Goal: Transaction & Acquisition: Book appointment/travel/reservation

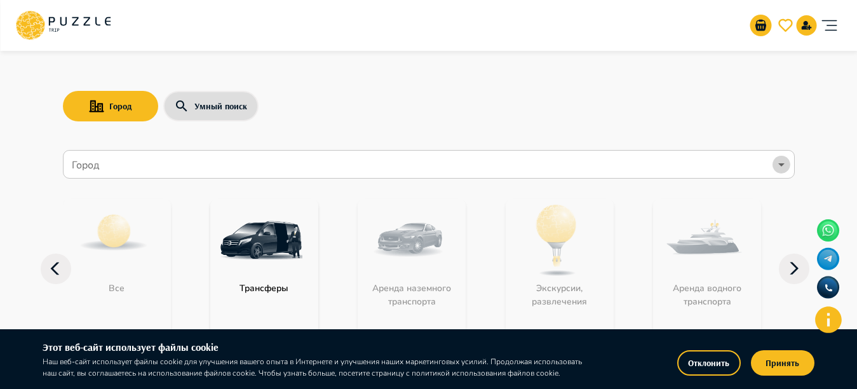
click at [777, 166] on icon "Open" at bounding box center [781, 164] width 15 height 15
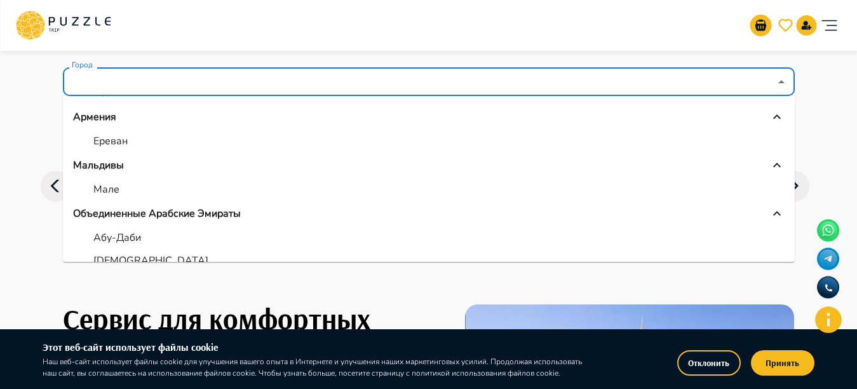
scroll to position [56, 0]
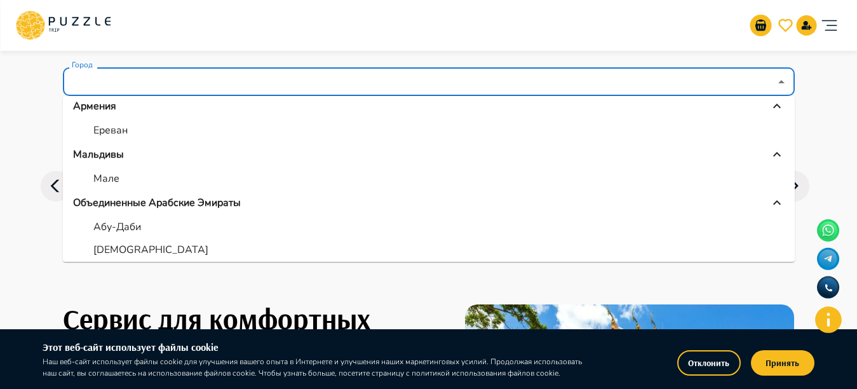
click at [241, 202] on div "Объединенные Арабские Эмираты" at bounding box center [428, 202] width 711 height 15
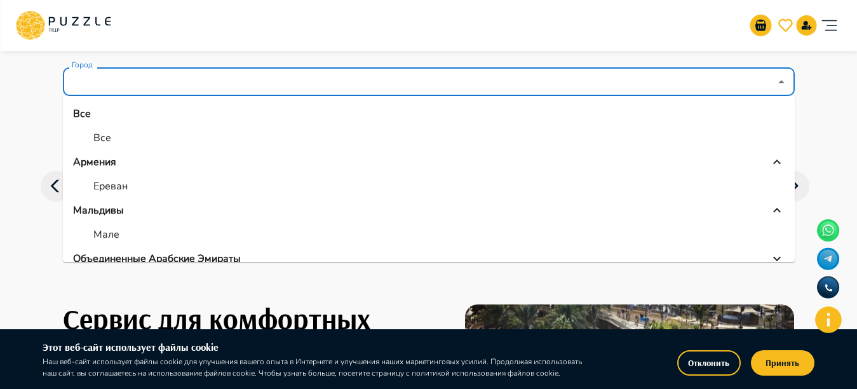
click at [234, 259] on p "Объединенные Арабские Эмираты" at bounding box center [157, 258] width 168 height 15
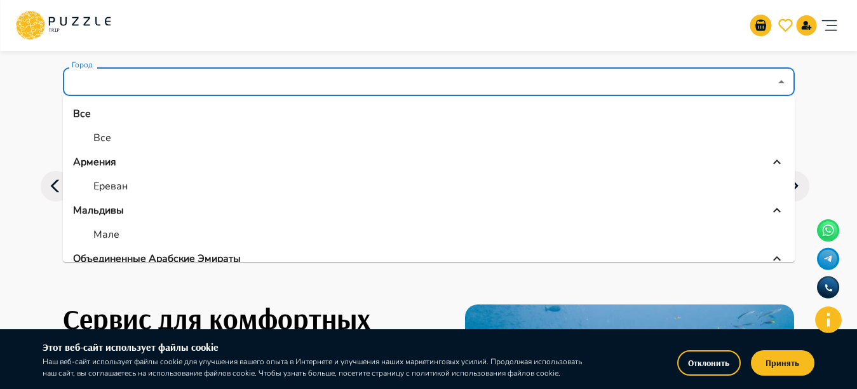
drag, startPoint x: 783, startPoint y: 119, endPoint x: 786, endPoint y: 137, distance: 18.0
click at [786, 137] on ul "Все Все Армения Ереван Мальдивы Мале Объединенные Арабские Эмираты Абу-Даби Адж…" at bounding box center [429, 179] width 732 height 166
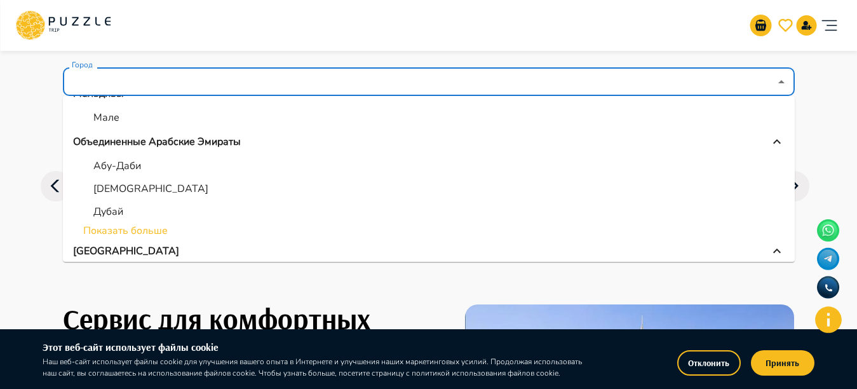
scroll to position [114, 0]
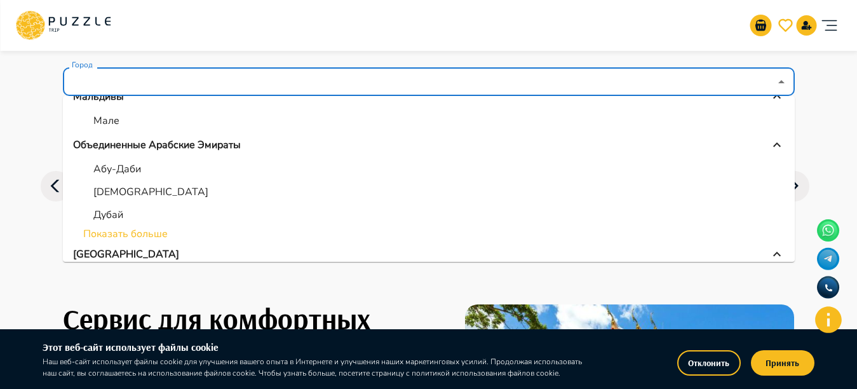
click at [133, 192] on li "Аджман" at bounding box center [429, 191] width 732 height 23
type input "******"
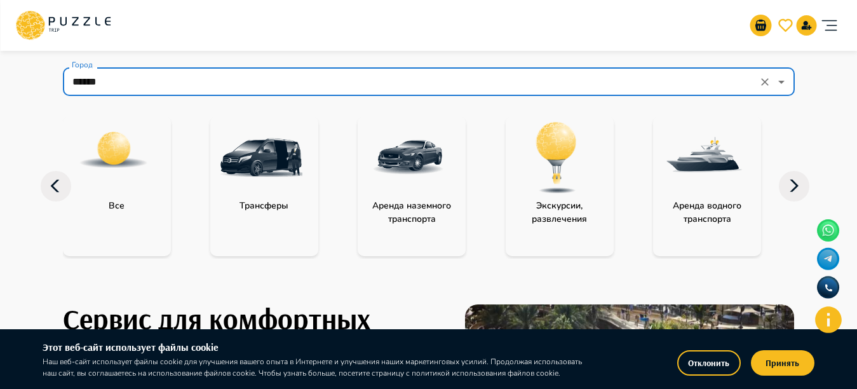
click at [582, 217] on p "Экскурсии, развлечения" at bounding box center [560, 212] width 108 height 27
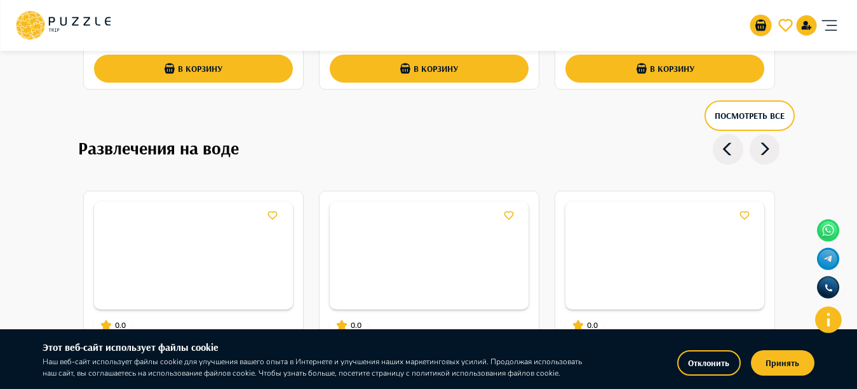
scroll to position [1983, 0]
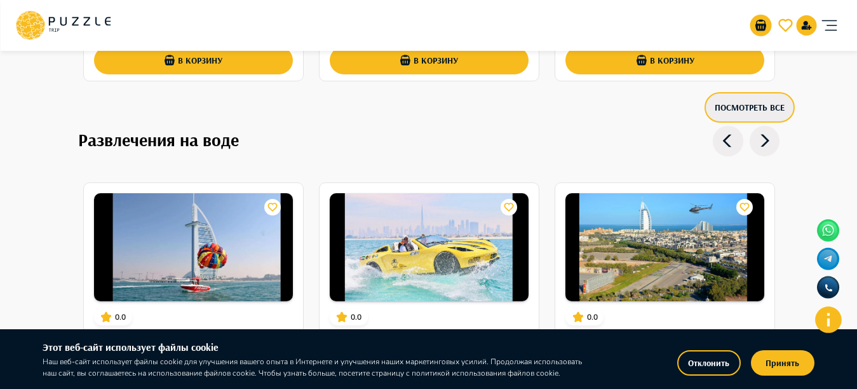
click at [729, 99] on button "Посмотреть все" at bounding box center [749, 107] width 90 height 30
click at [757, 98] on button "Посмотреть все" at bounding box center [749, 107] width 90 height 30
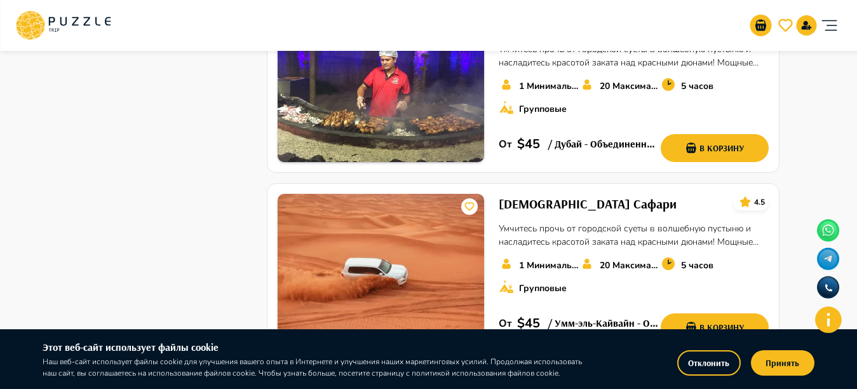
scroll to position [2027, 0]
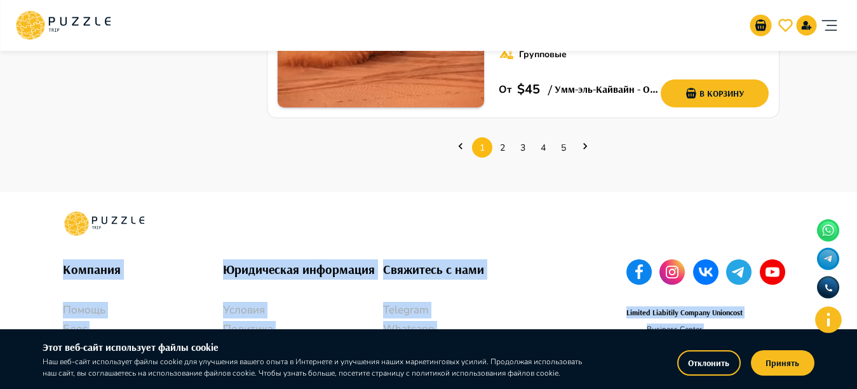
drag, startPoint x: 852, startPoint y: 331, endPoint x: 852, endPoint y: 316, distance: 14.6
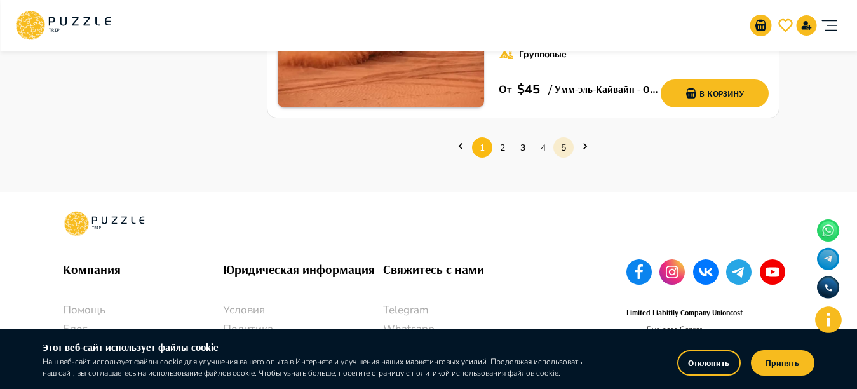
click at [562, 138] on link "5" at bounding box center [563, 148] width 20 height 20
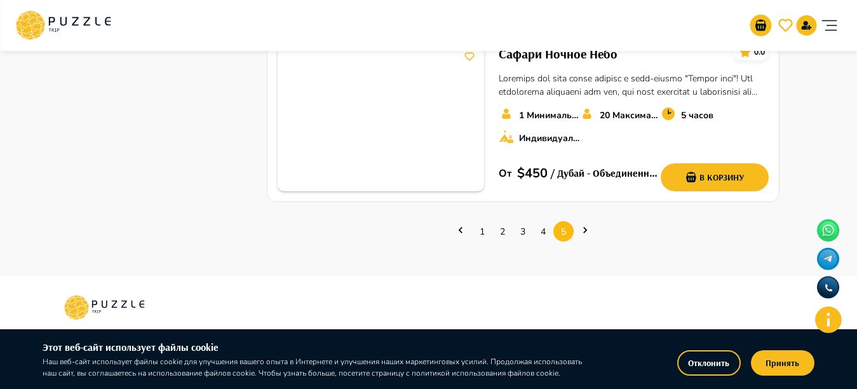
scroll to position [1422, 0]
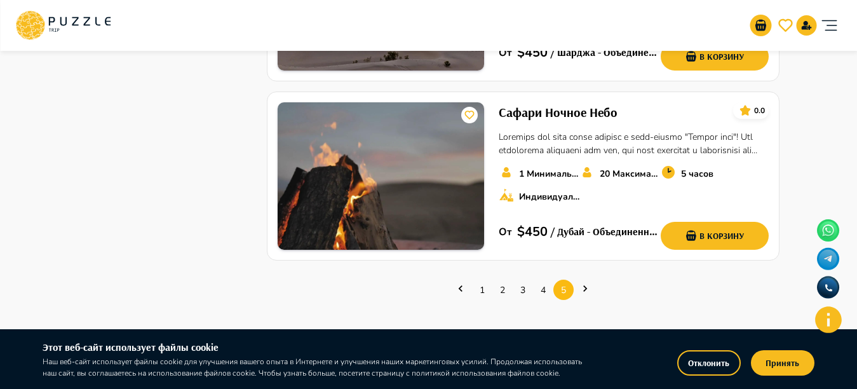
click at [540, 280] on ul "1 2 3 4 5" at bounding box center [523, 290] width 512 height 38
click at [542, 280] on link "4" at bounding box center [543, 290] width 20 height 20
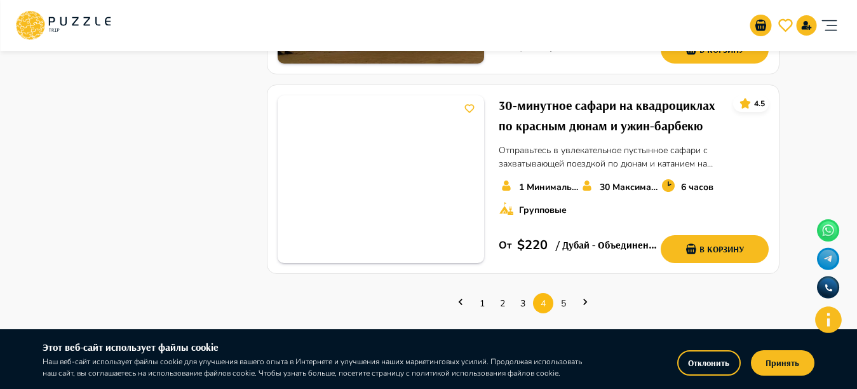
scroll to position [1901, 0]
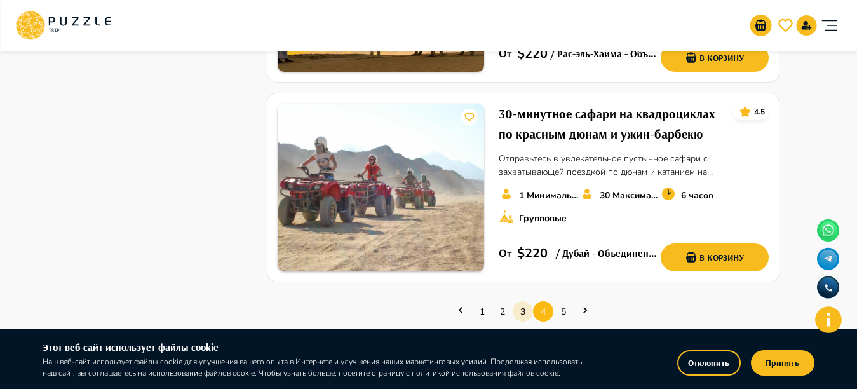
click at [517, 302] on link "3" at bounding box center [523, 312] width 20 height 20
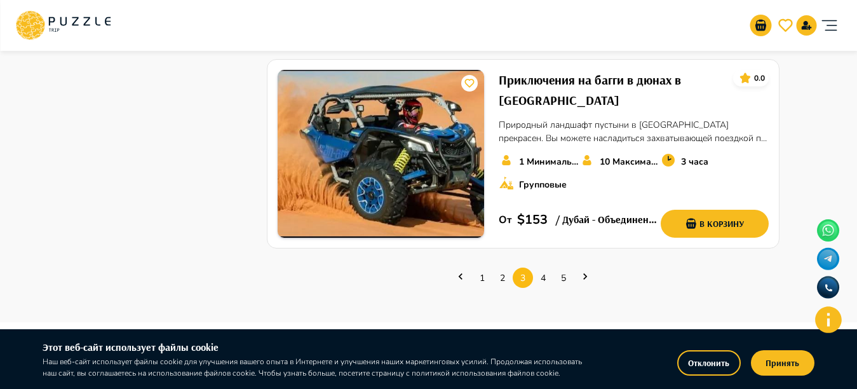
scroll to position [1849, 0]
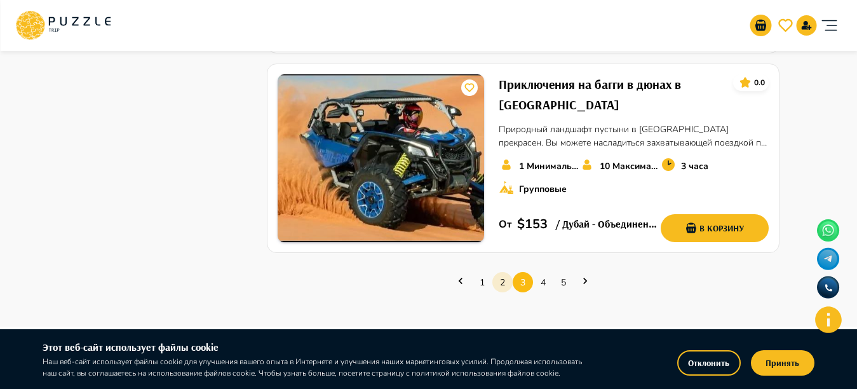
click at [495, 272] on link "2" at bounding box center [502, 282] width 20 height 20
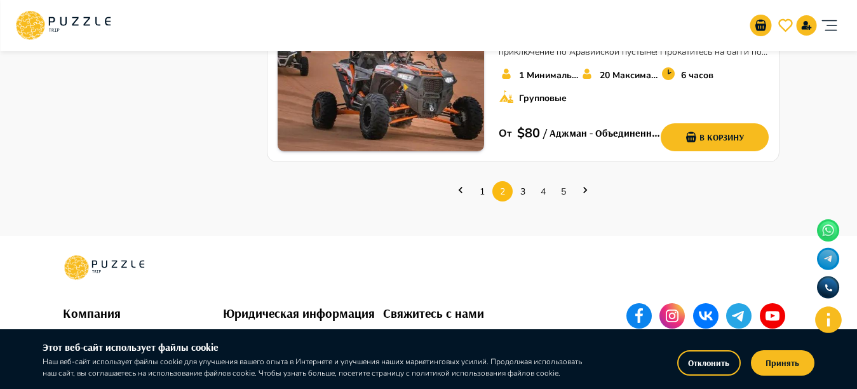
scroll to position [83, 0]
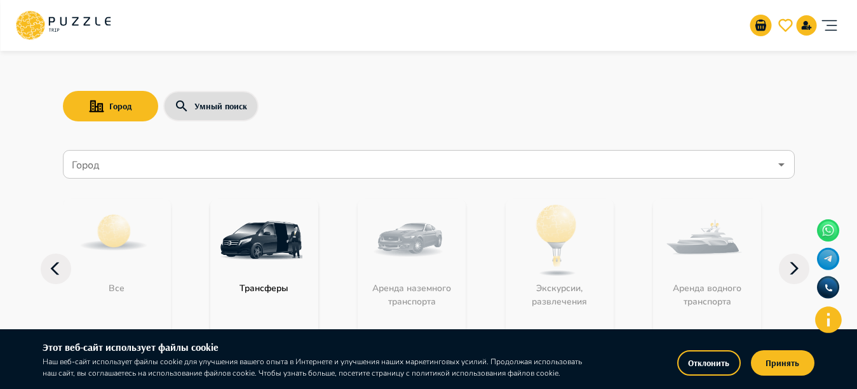
click at [274, 166] on input "Город" at bounding box center [419, 164] width 701 height 24
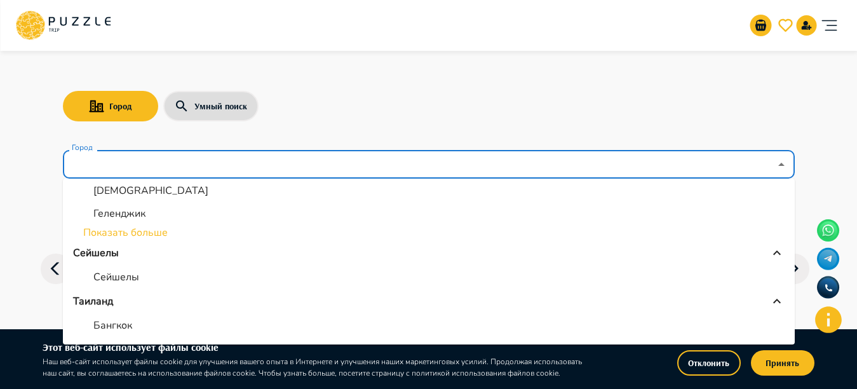
scroll to position [309, 0]
click at [107, 281] on p "Сейшелы" at bounding box center [116, 274] width 46 height 15
type input "*******"
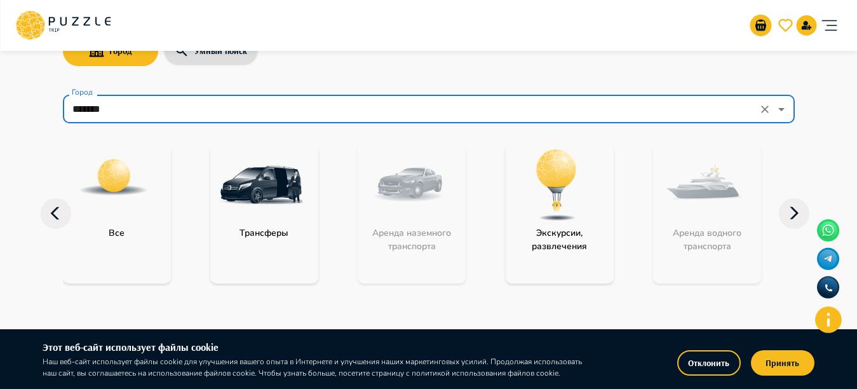
scroll to position [78, 0]
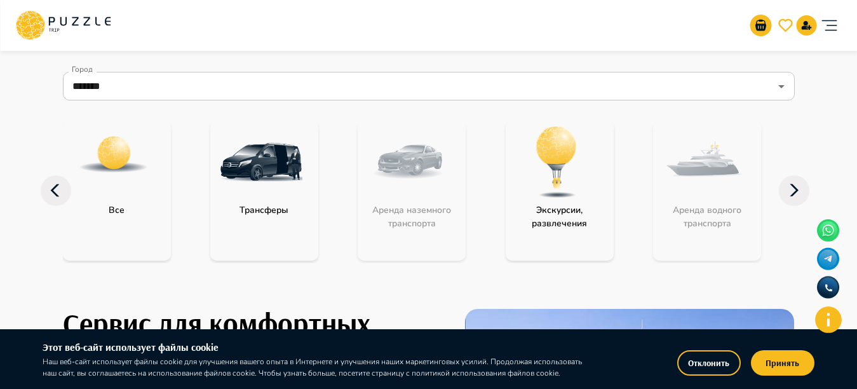
click at [560, 168] on img "category-activity" at bounding box center [556, 162] width 83 height 83
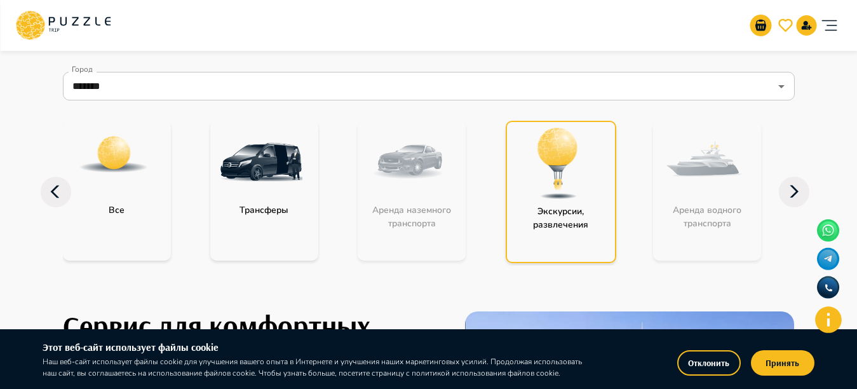
click at [560, 168] on img "category-activity" at bounding box center [557, 163] width 83 height 83
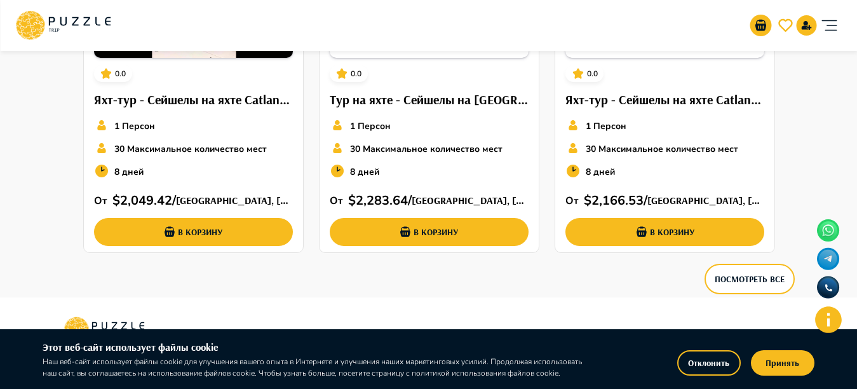
scroll to position [669, 0]
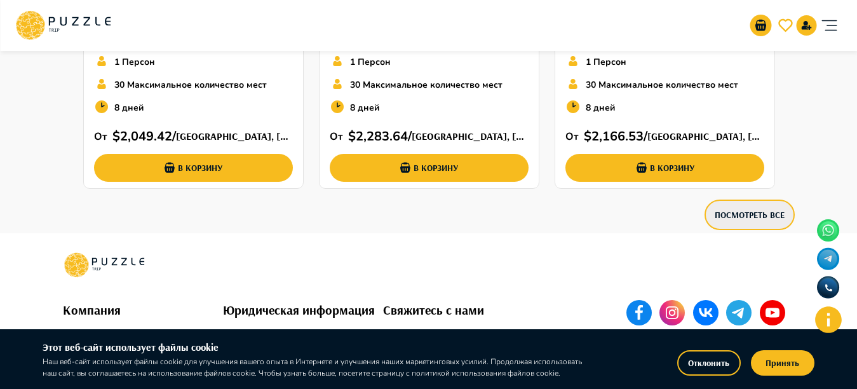
click at [756, 212] on button "Посмотреть все" at bounding box center [749, 214] width 90 height 30
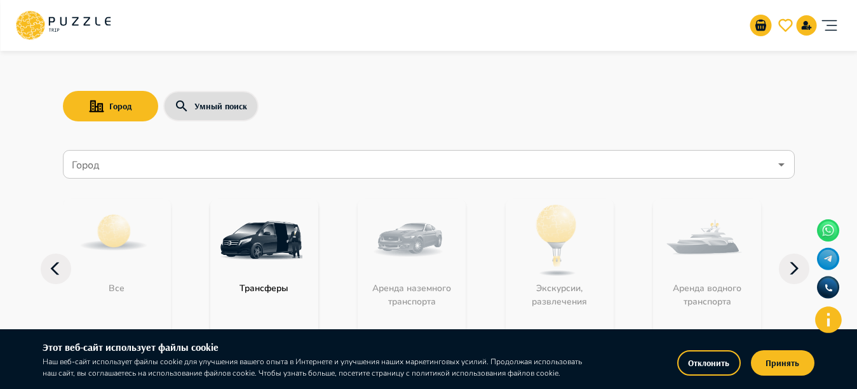
click at [182, 159] on input "Город" at bounding box center [419, 164] width 701 height 24
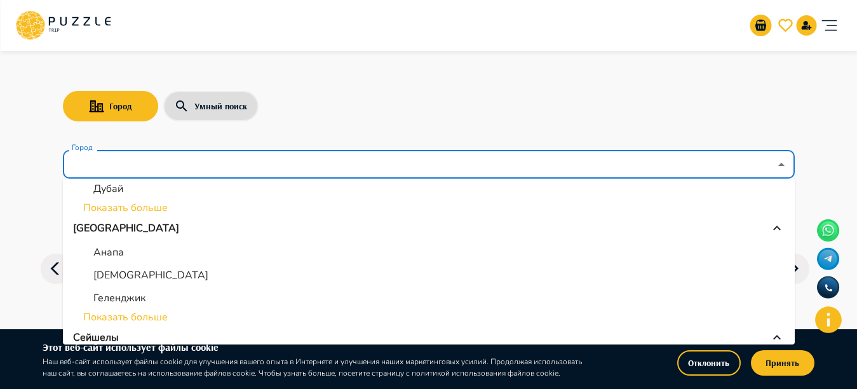
scroll to position [225, 0]
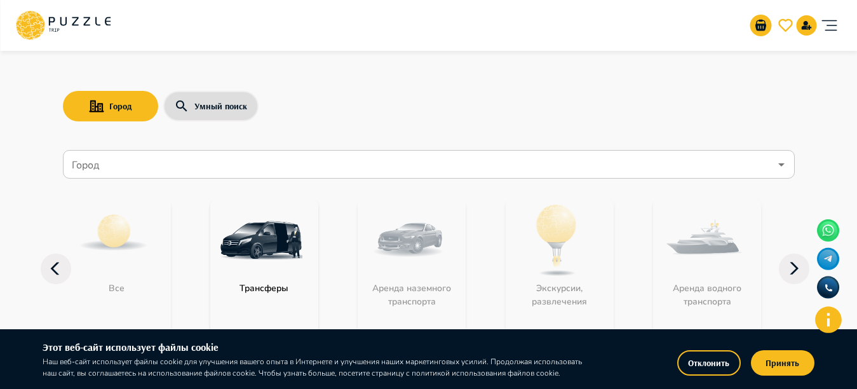
drag, startPoint x: 800, startPoint y: 251, endPoint x: 757, endPoint y: 246, distance: 42.8
click at [800, 257] on div "Город Умный поиск Город Город Все Трансферы Аренда наземного транспорта Экскурс…" at bounding box center [429, 203] width 762 height 312
click at [635, 161] on input "Город" at bounding box center [419, 164] width 701 height 24
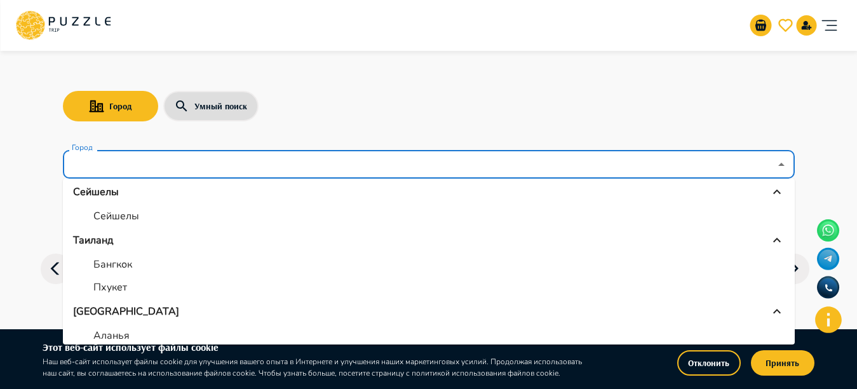
scroll to position [373, 0]
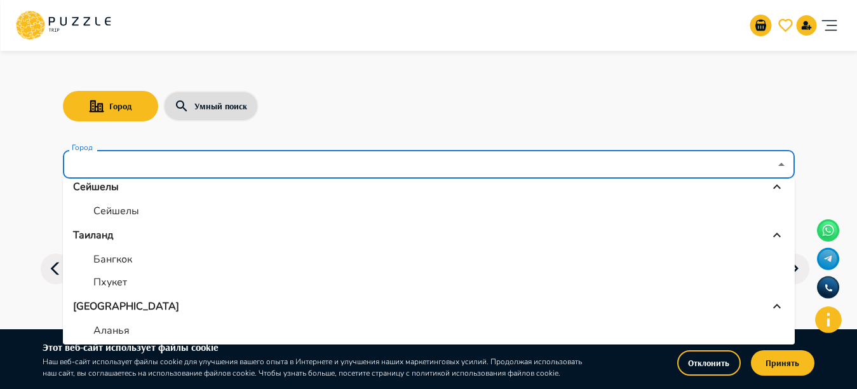
click at [116, 259] on p "Бангкок" at bounding box center [112, 259] width 39 height 15
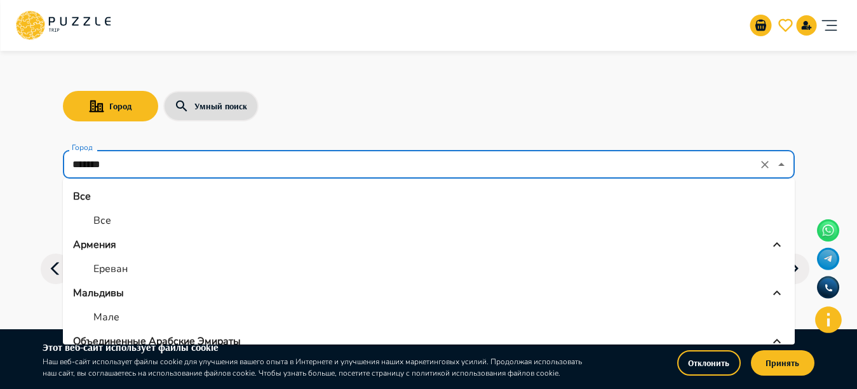
click at [292, 153] on input "*******" at bounding box center [411, 164] width 684 height 24
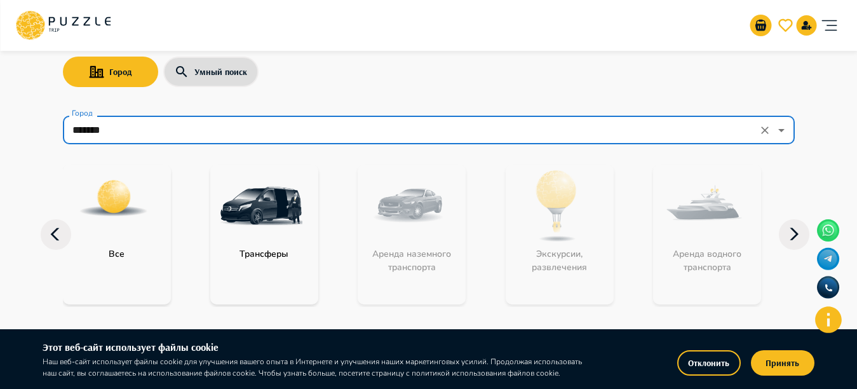
scroll to position [27, 0]
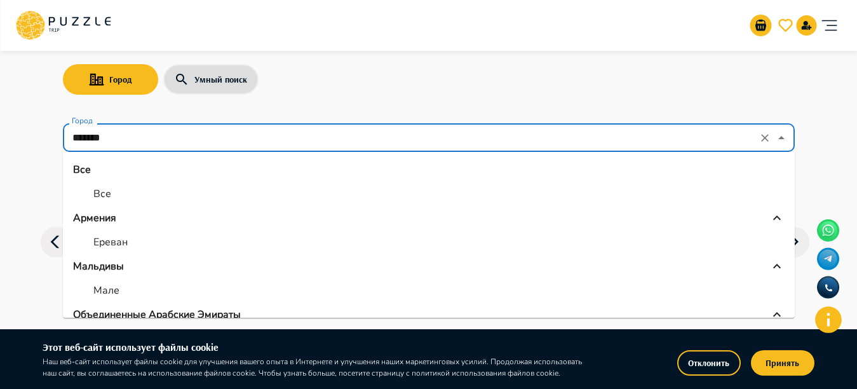
click at [340, 148] on input "*******" at bounding box center [411, 138] width 684 height 24
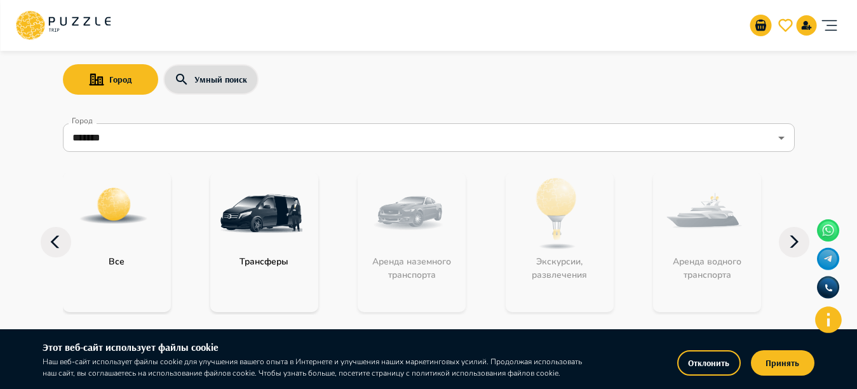
click at [354, 87] on div "Город Умный поиск" at bounding box center [429, 79] width 732 height 37
click at [530, 257] on div "Экскурсии, развлечения" at bounding box center [560, 242] width 108 height 140
click at [527, 257] on div "Экскурсии, развлечения" at bounding box center [560, 242] width 108 height 140
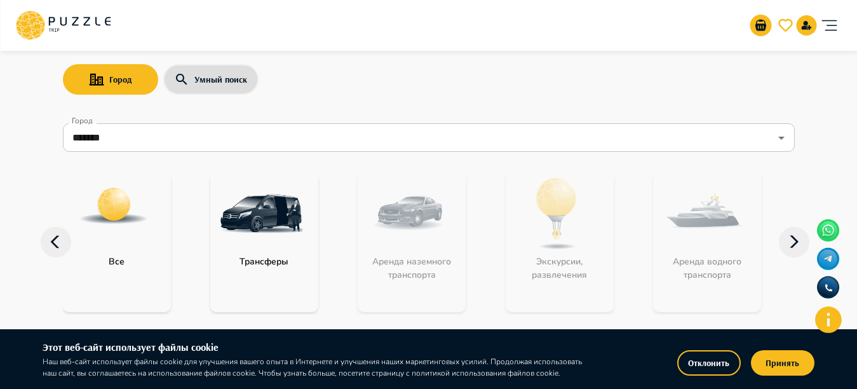
click at [527, 257] on div "Экскурсии, развлечения" at bounding box center [560, 242] width 108 height 140
click at [353, 201] on div "Все Трансферы Аренда наземного транспорта Экскурсии, развлечения Аренда водного…" at bounding box center [429, 242] width 732 height 145
click at [353, 156] on nav "Город ******* Город Все Трансферы Аренда наземного транспорта Экскурсии, развле…" at bounding box center [429, 225] width 732 height 214
click at [354, 145] on input "*******" at bounding box center [411, 138] width 684 height 24
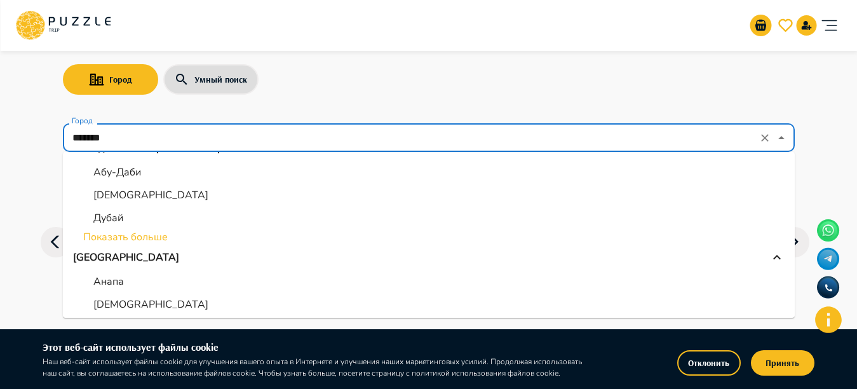
scroll to position [101, 0]
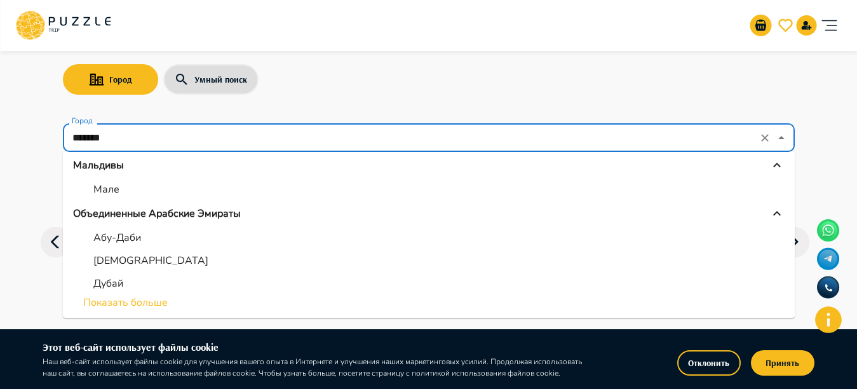
click at [129, 299] on li "Показать больше" at bounding box center [429, 302] width 732 height 15
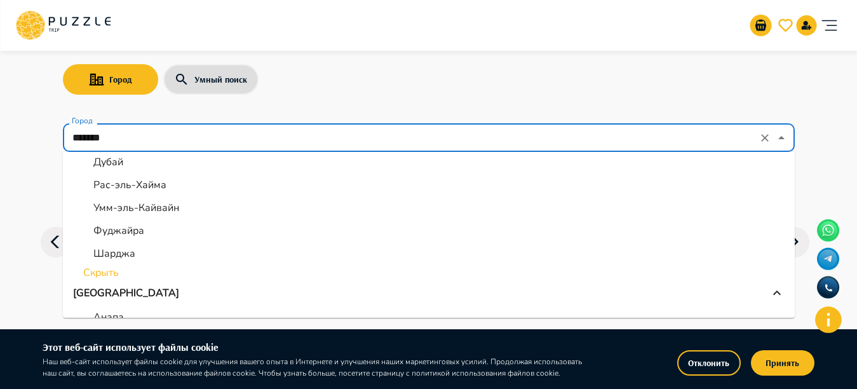
scroll to position [226, 0]
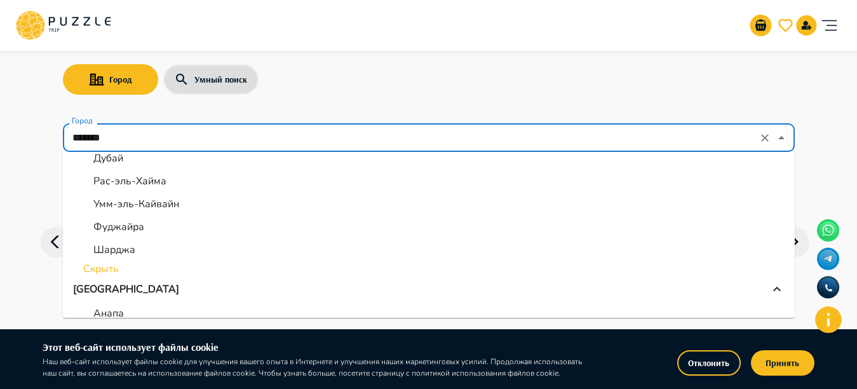
click at [121, 226] on p "Фуджайра" at bounding box center [118, 226] width 51 height 15
type input "********"
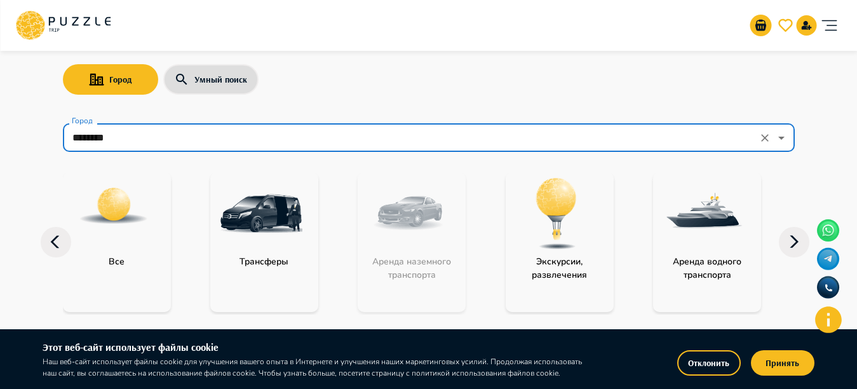
click at [523, 225] on img "category-activity" at bounding box center [556, 213] width 83 height 83
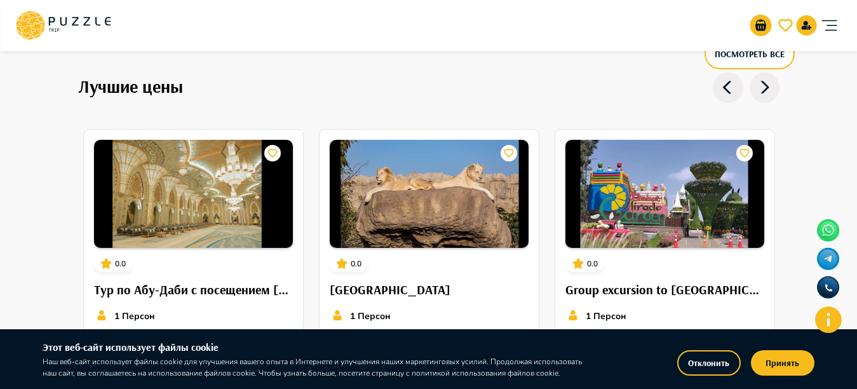
scroll to position [843, 0]
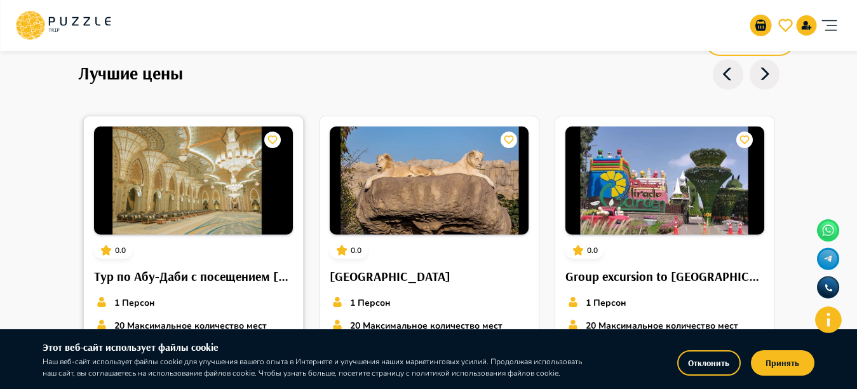
click at [225, 143] on img at bounding box center [193, 180] width 199 height 108
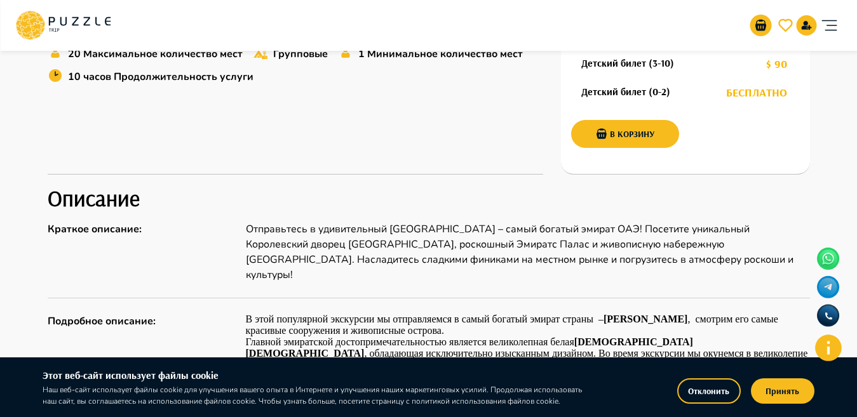
scroll to position [481, 0]
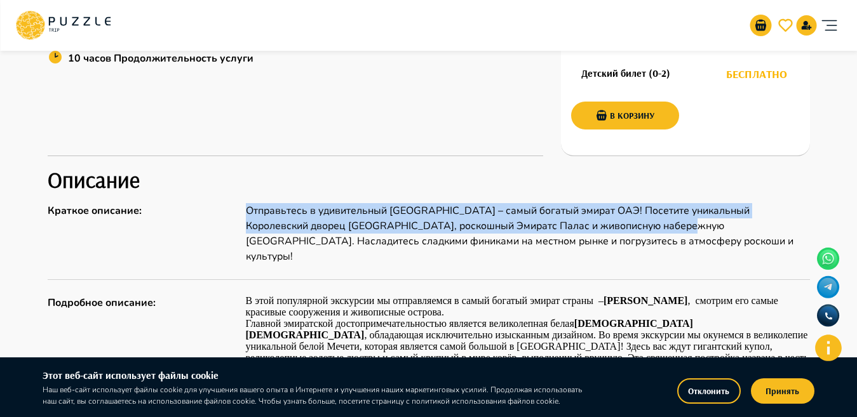
drag, startPoint x: 246, startPoint y: 210, endPoint x: 629, endPoint y: 229, distance: 384.2
click at [629, 229] on p "Отправьтесь в удивительный [GEOGRAPHIC_DATA] – самый богатый эмират ОАЭ! Посети…" at bounding box center [528, 233] width 564 height 61
copy p "Отправьтесь в удивительный [GEOGRAPHIC_DATA] – самый богатый эмират ОАЭ! Посети…"
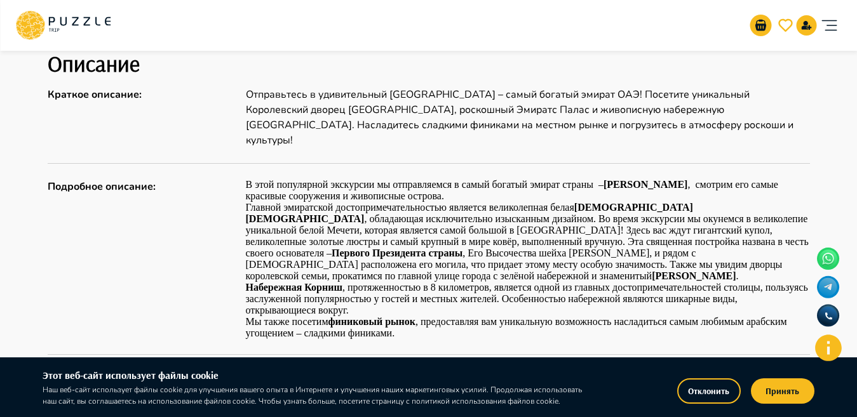
scroll to position [608, 0]
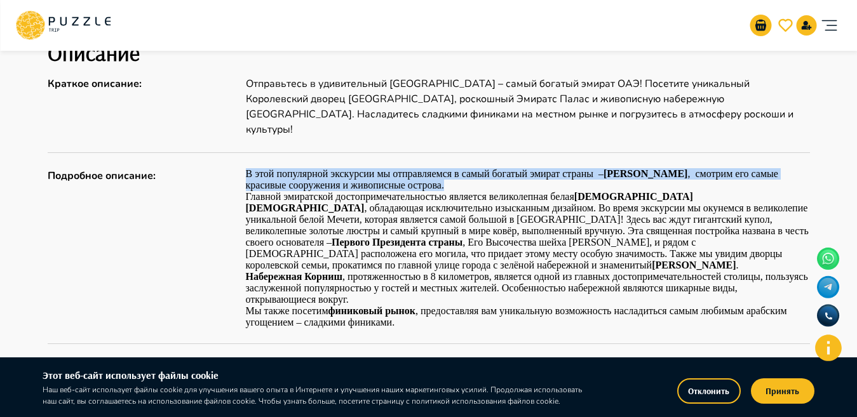
drag, startPoint x: 236, startPoint y: 158, endPoint x: 415, endPoint y: 171, distance: 179.7
click at [415, 171] on div "Подробное описание : В этой популярной экскурсии мы отправляемся в самый богаты…" at bounding box center [429, 248] width 762 height 160
copy div "В этой популярной экскурсии мы отправляемся в самый богатый эмират страны – [PE…"
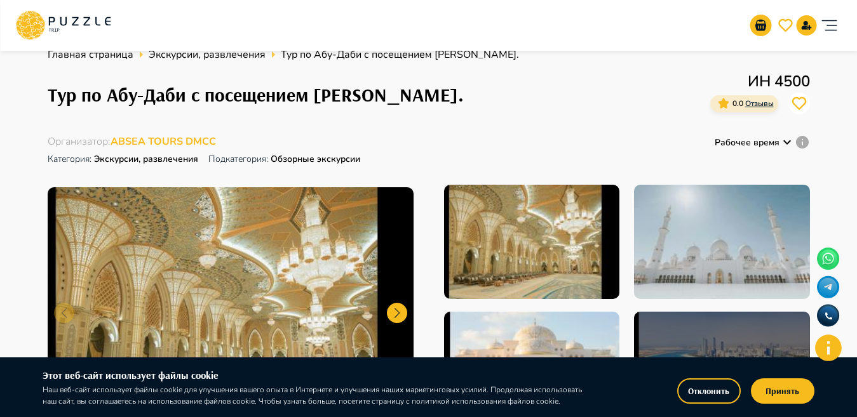
scroll to position [77, 0]
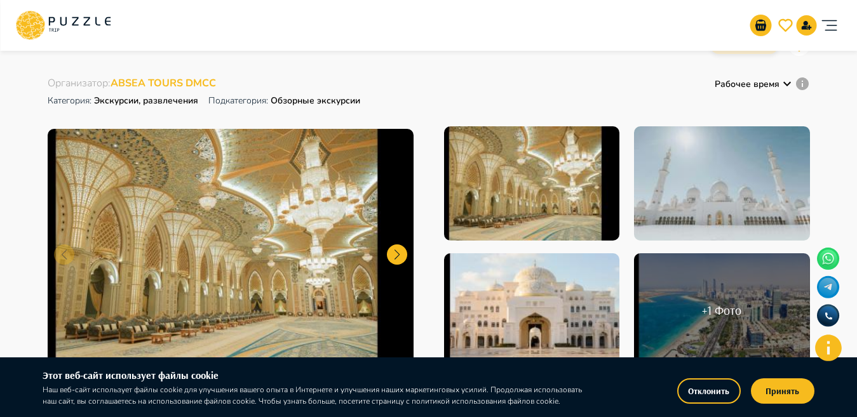
click at [132, 4] on div "Организаторам услуг Турагентствам Зарегистрироваться Войти USD *** RU **" at bounding box center [428, 25] width 826 height 51
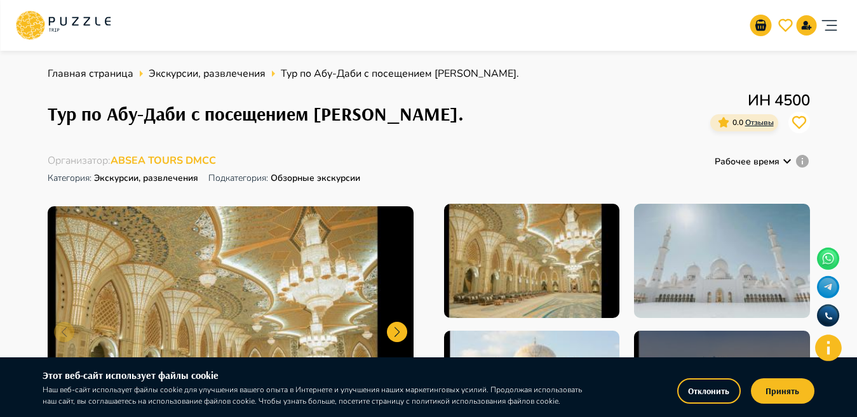
scroll to position [84, 0]
